Goal: Information Seeking & Learning: Check status

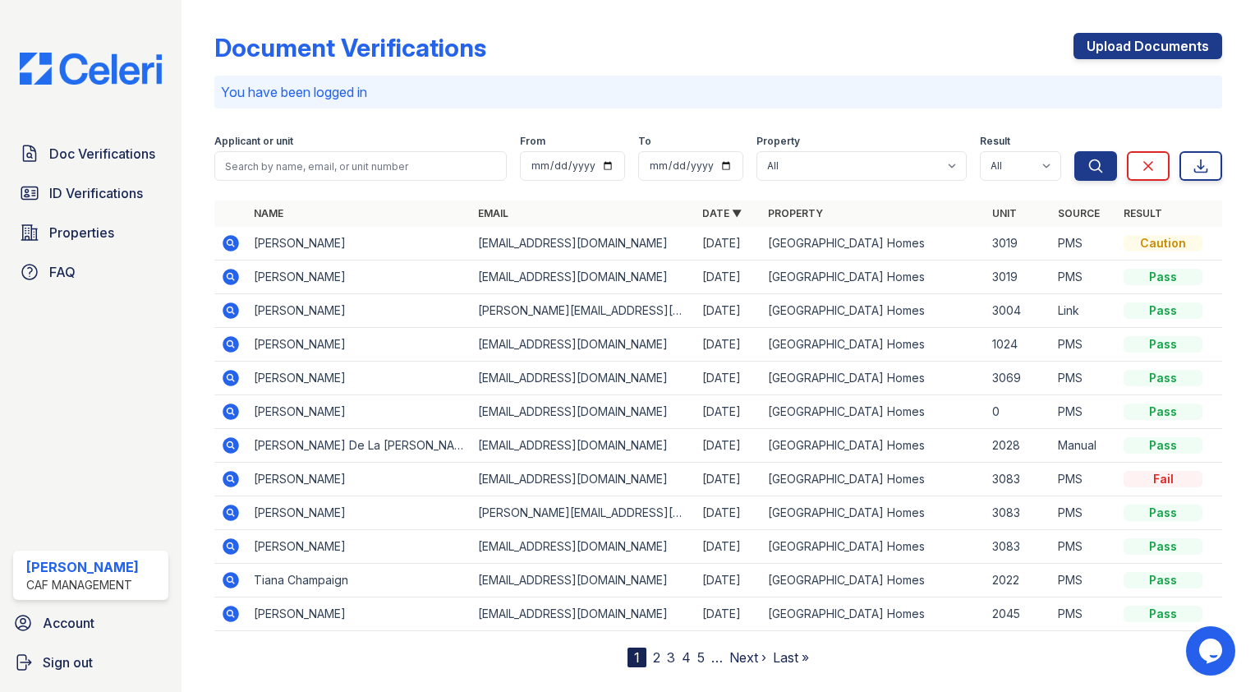
click at [233, 237] on icon at bounding box center [231, 243] width 16 height 16
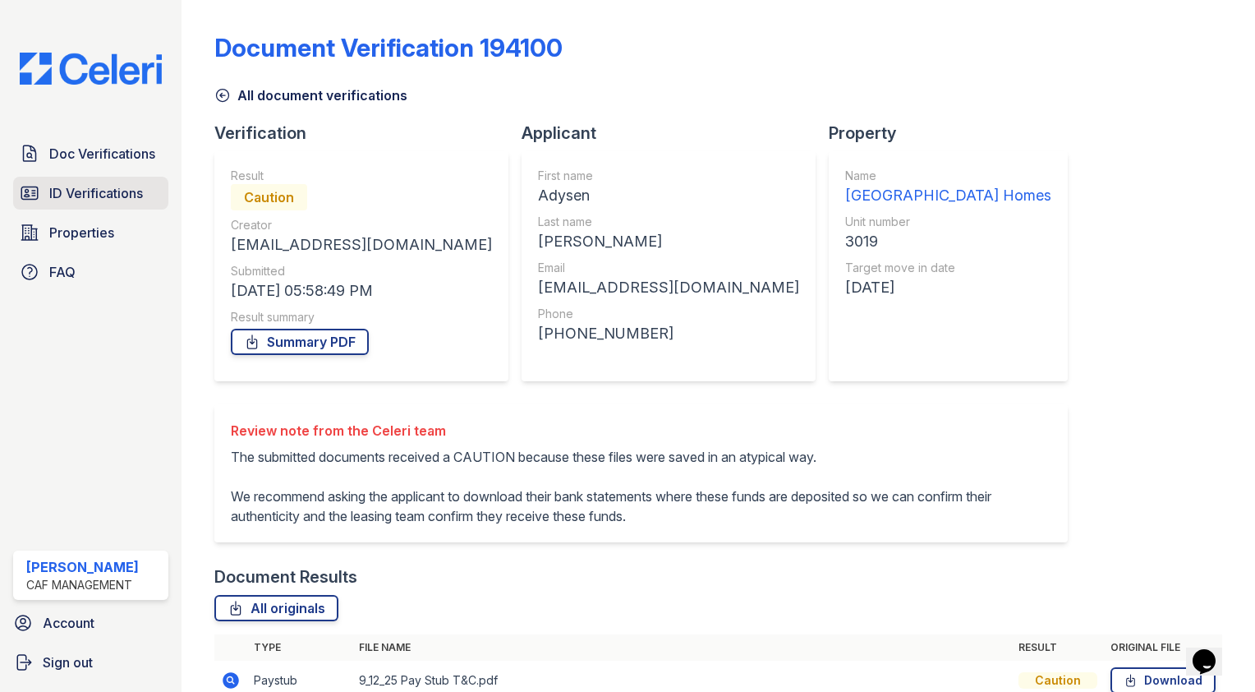
click at [138, 193] on span "ID Verifications" at bounding box center [96, 193] width 94 height 20
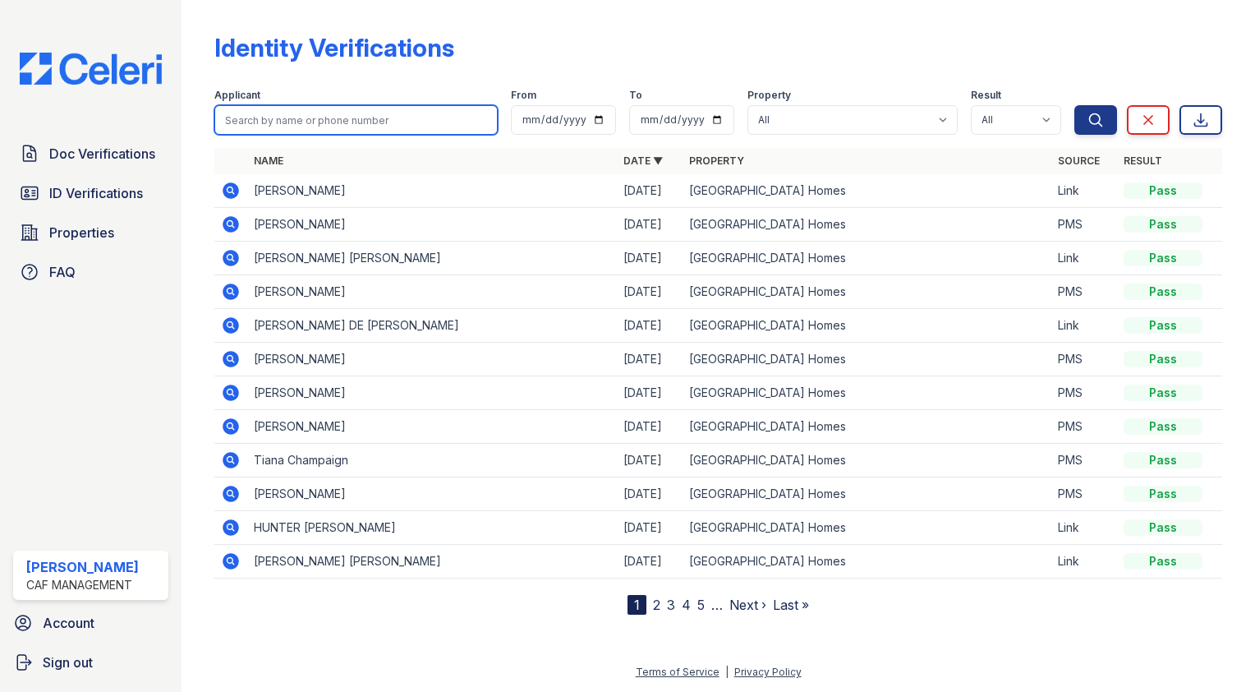
click at [345, 109] on input "search" at bounding box center [355, 120] width 283 height 30
type input "j"
type input "zoe"
click at [1075, 105] on button "Search" at bounding box center [1096, 120] width 43 height 30
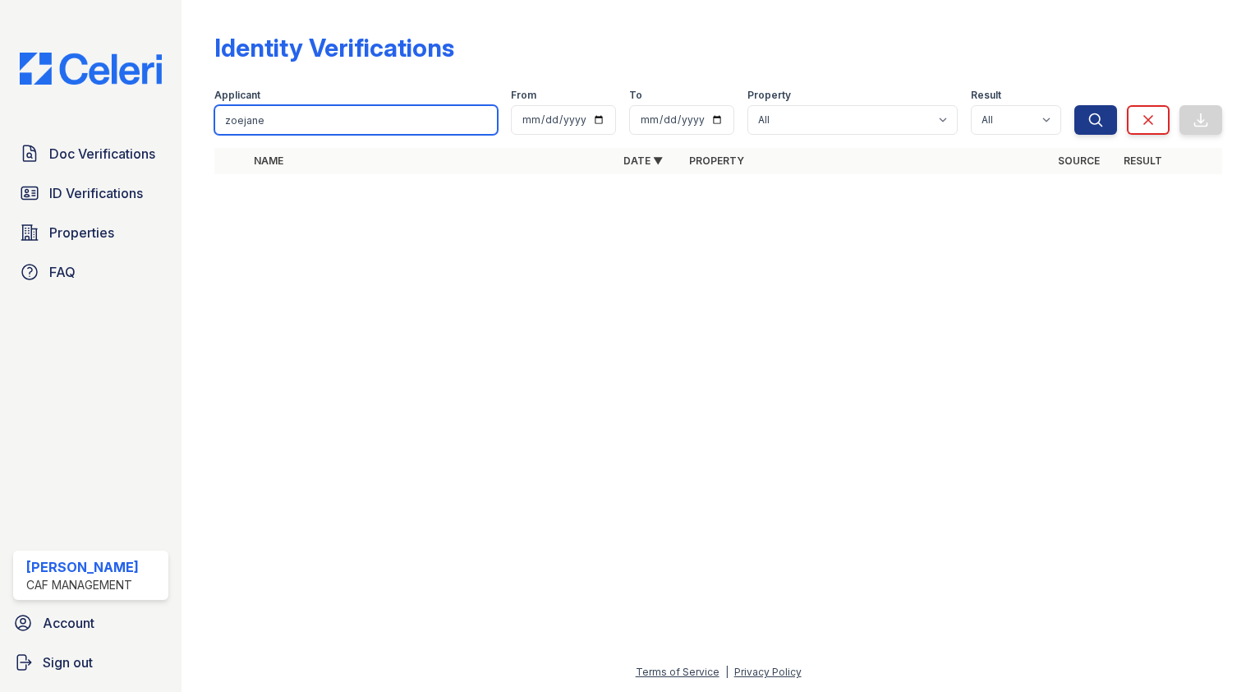
type input "zoejane"
click at [1075, 105] on button "Search" at bounding box center [1096, 120] width 43 height 30
click at [345, 109] on input "zoejane" at bounding box center [355, 120] width 283 height 30
type input "adysen"
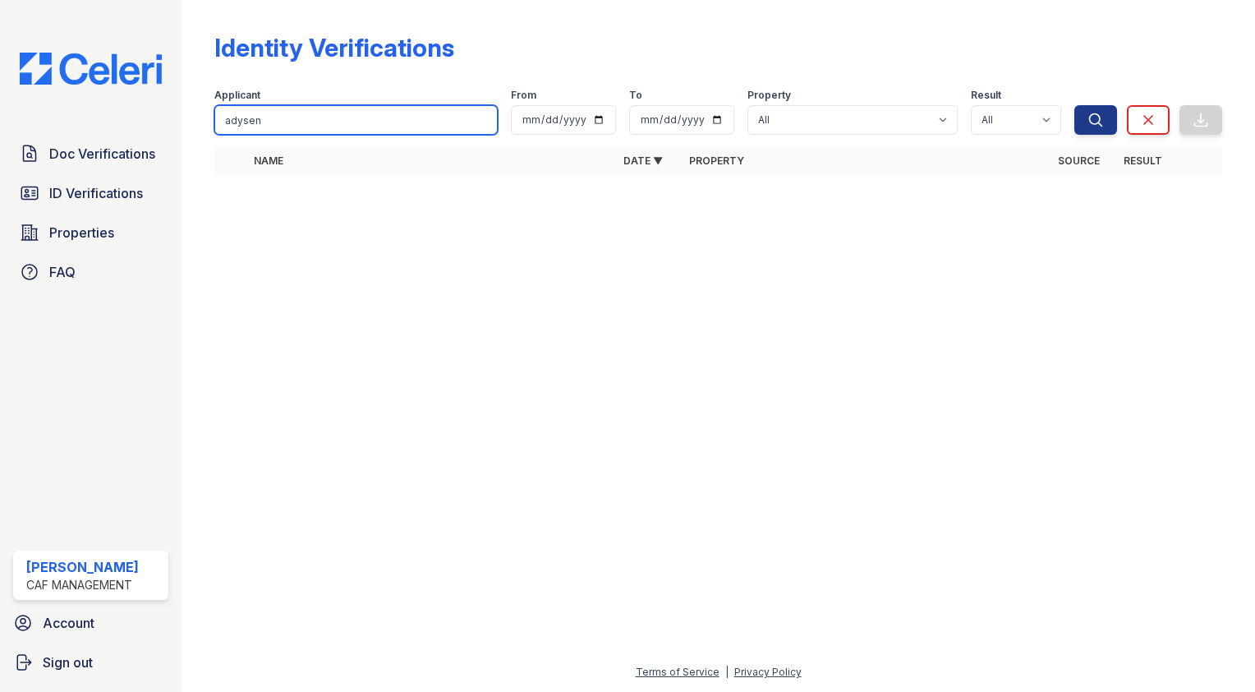
click at [1075, 105] on button "Search" at bounding box center [1096, 120] width 43 height 30
click at [345, 109] on input "adysen" at bounding box center [355, 120] width 283 height 30
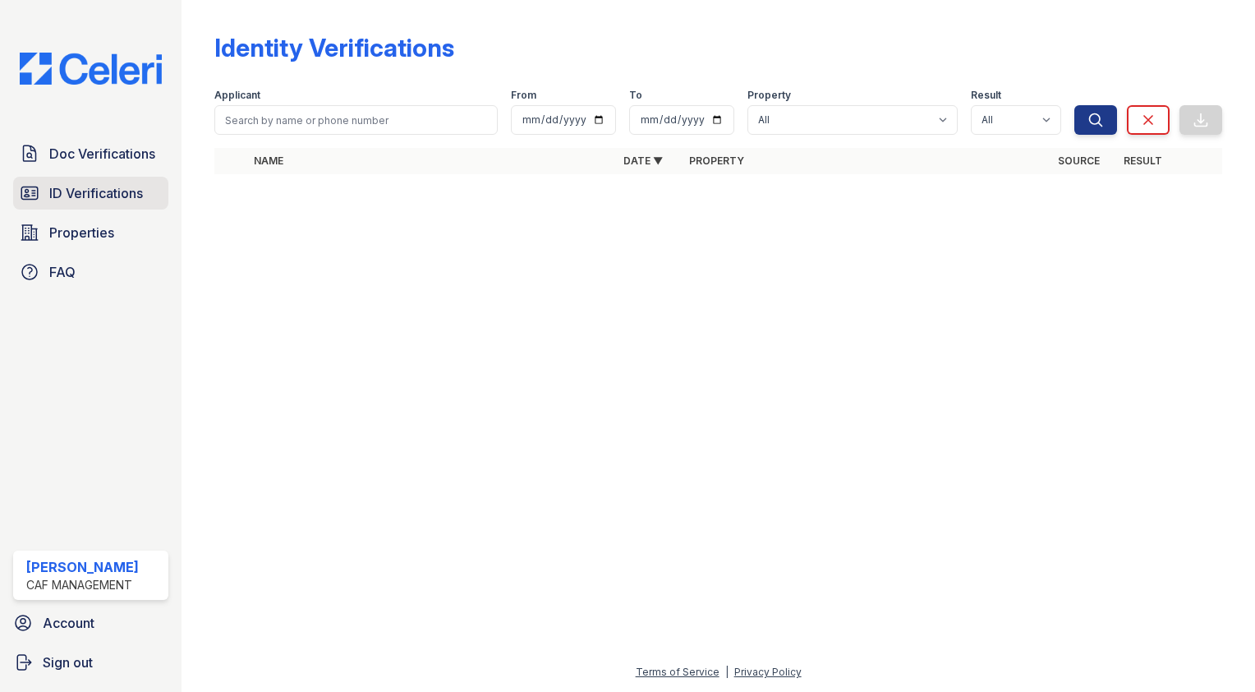
click at [100, 192] on span "ID Verifications" at bounding box center [96, 193] width 94 height 20
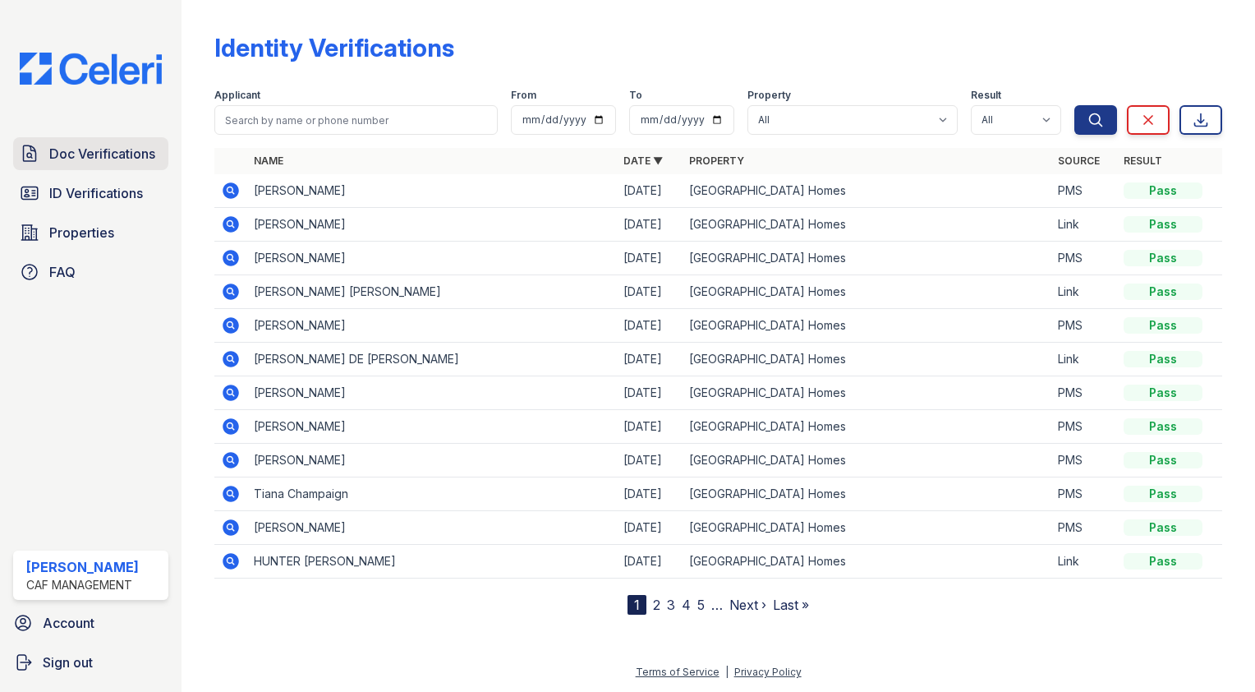
click at [125, 157] on span "Doc Verifications" at bounding box center [102, 154] width 106 height 20
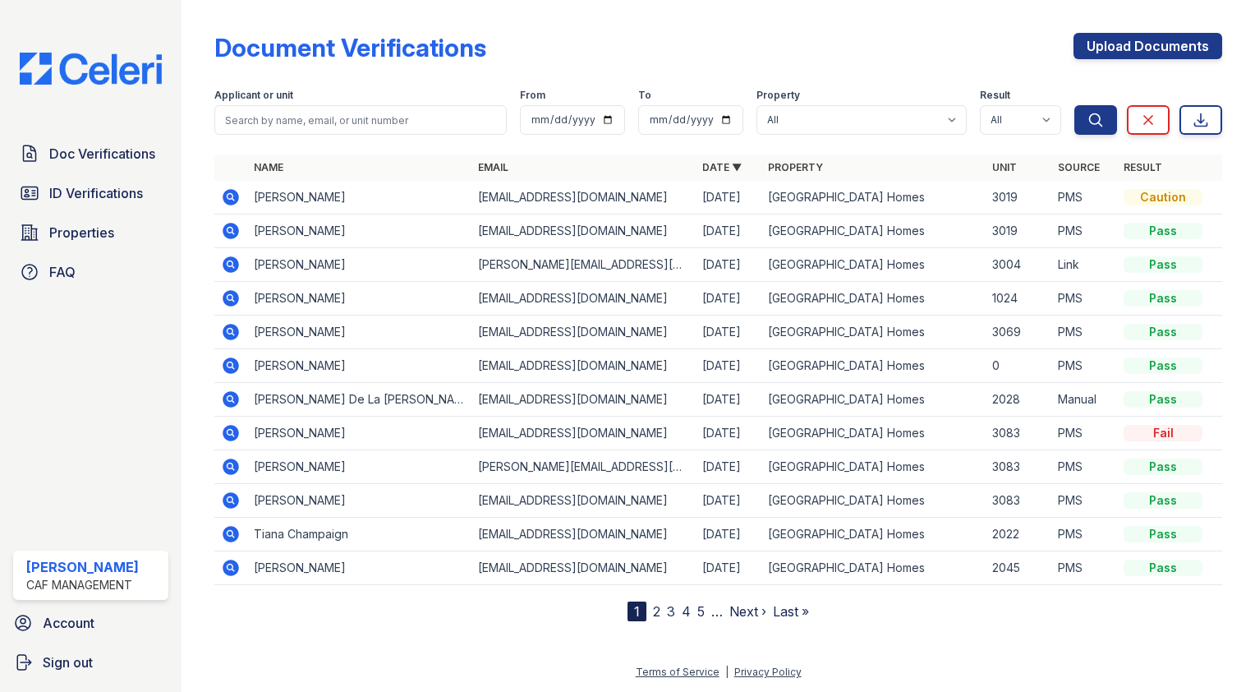
click at [228, 297] on icon at bounding box center [230, 297] width 4 height 4
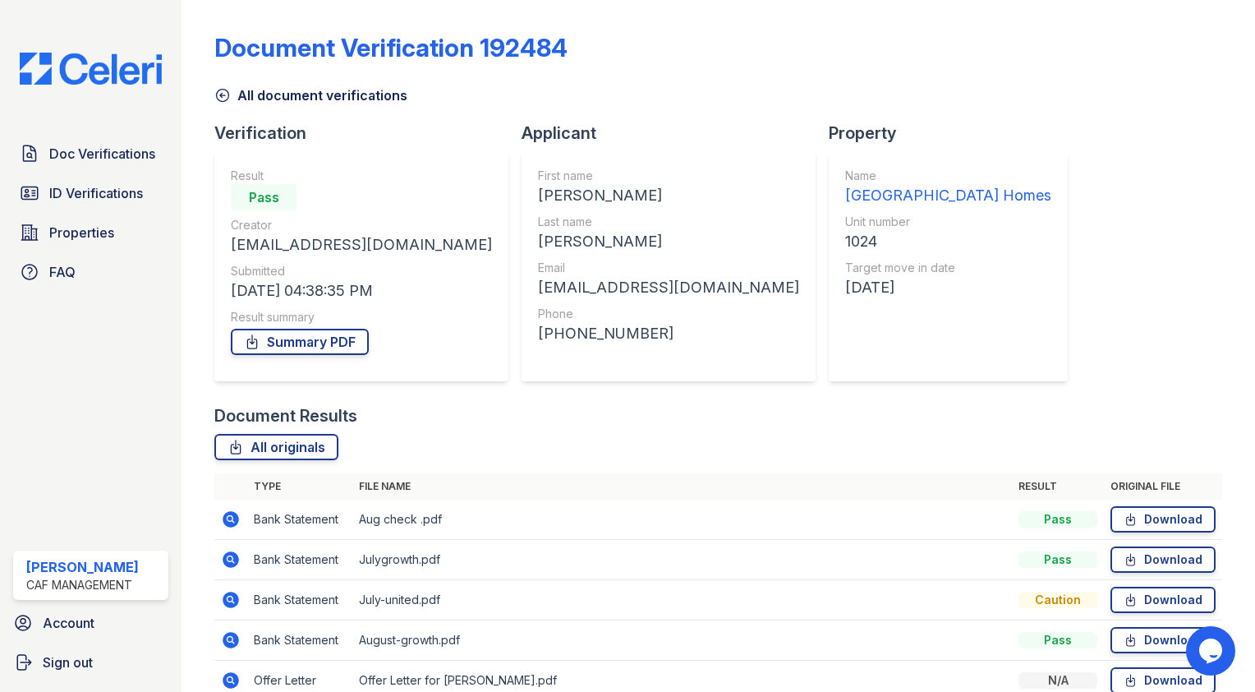
click at [231, 94] on link "All document verifications" at bounding box center [310, 95] width 193 height 20
